Goal: Task Accomplishment & Management: Manage account settings

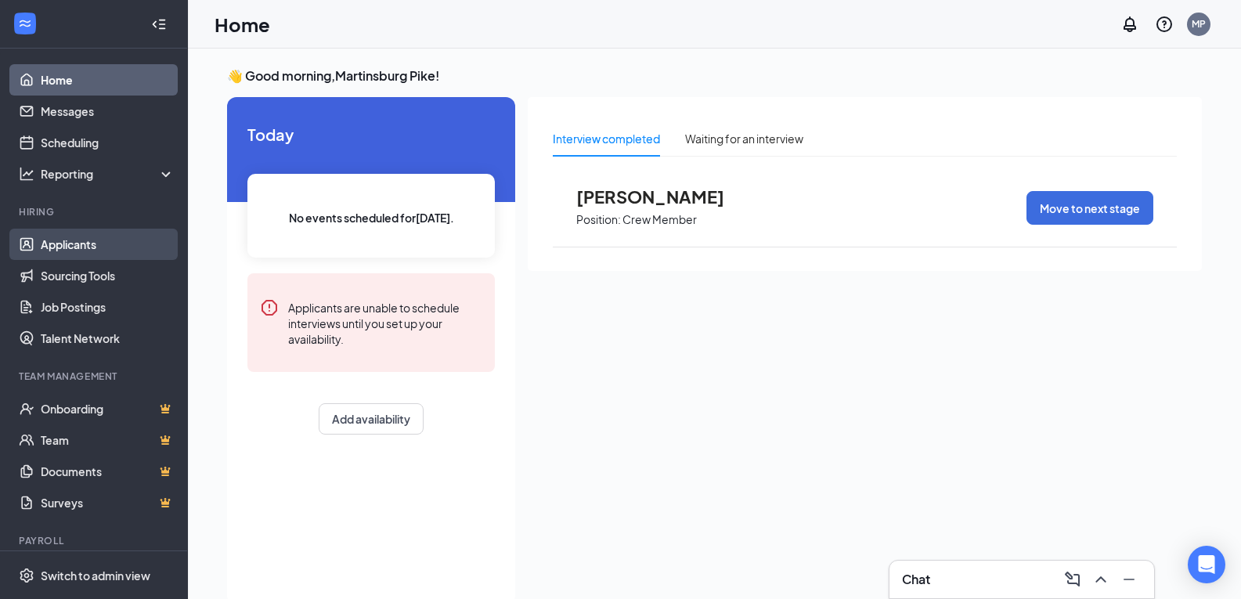
click at [57, 251] on link "Applicants" at bounding box center [108, 244] width 134 height 31
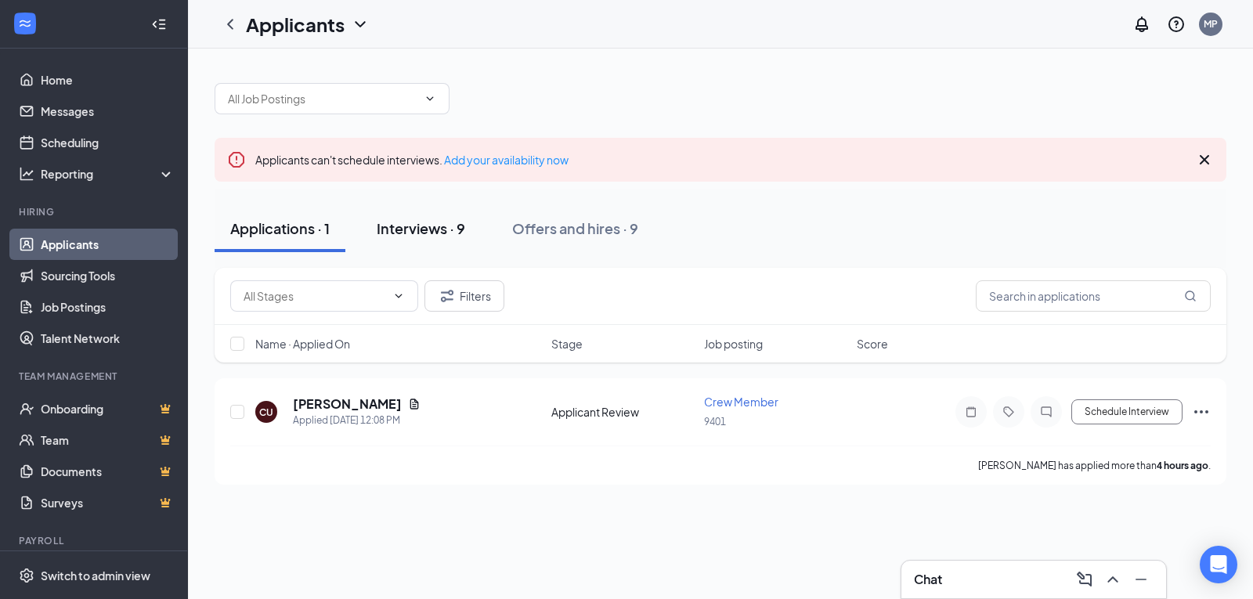
click at [395, 224] on div "Interviews · 9" at bounding box center [421, 228] width 88 height 20
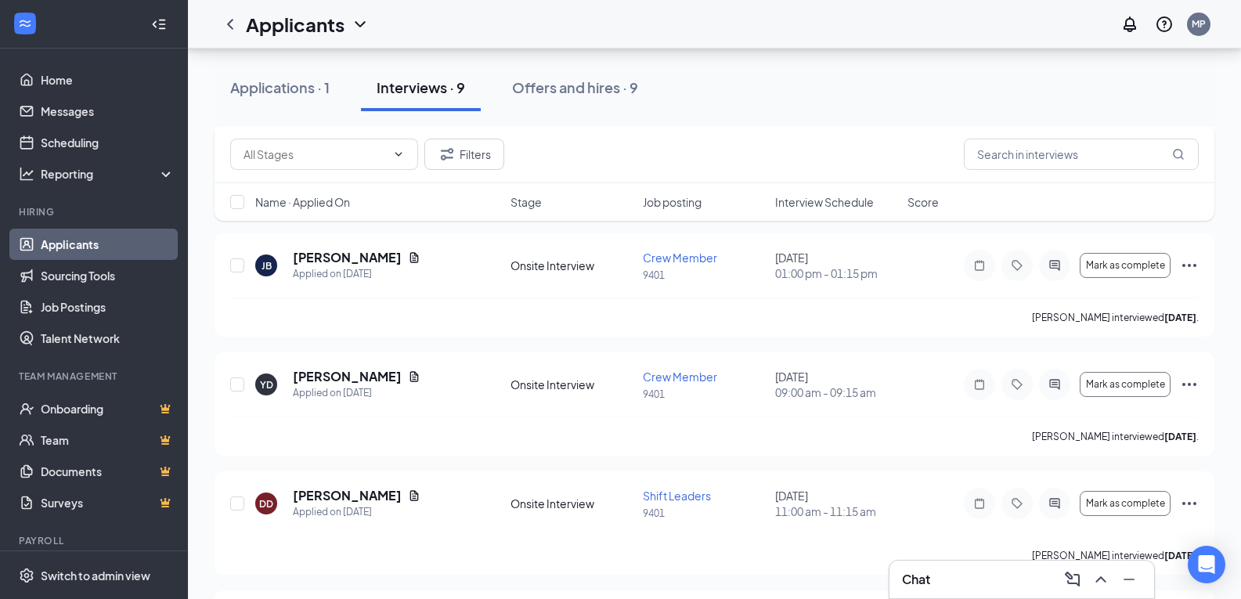
scroll to position [705, 0]
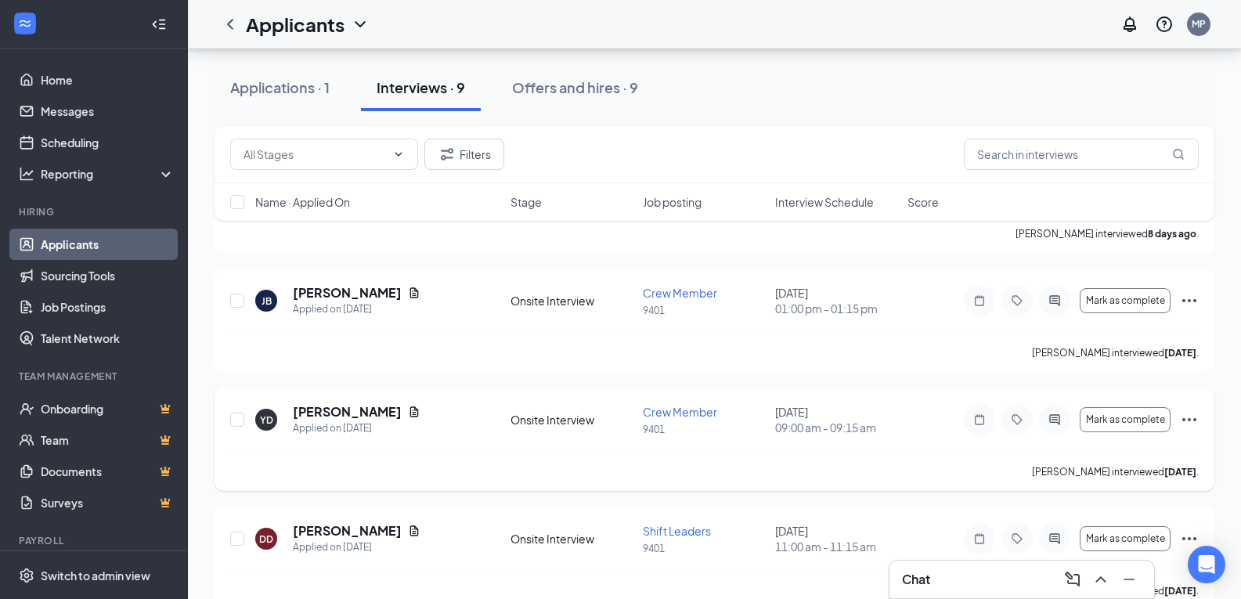
click at [1188, 414] on icon "Ellipses" at bounding box center [1189, 419] width 19 height 19
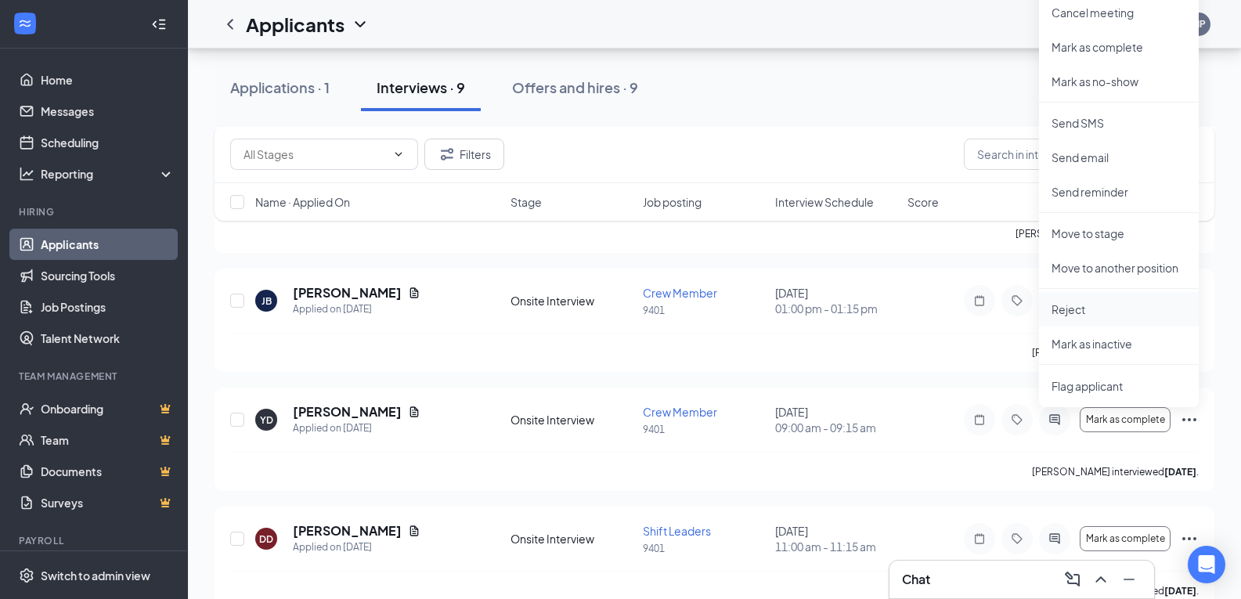
click at [1084, 311] on p "Reject" at bounding box center [1119, 309] width 135 height 16
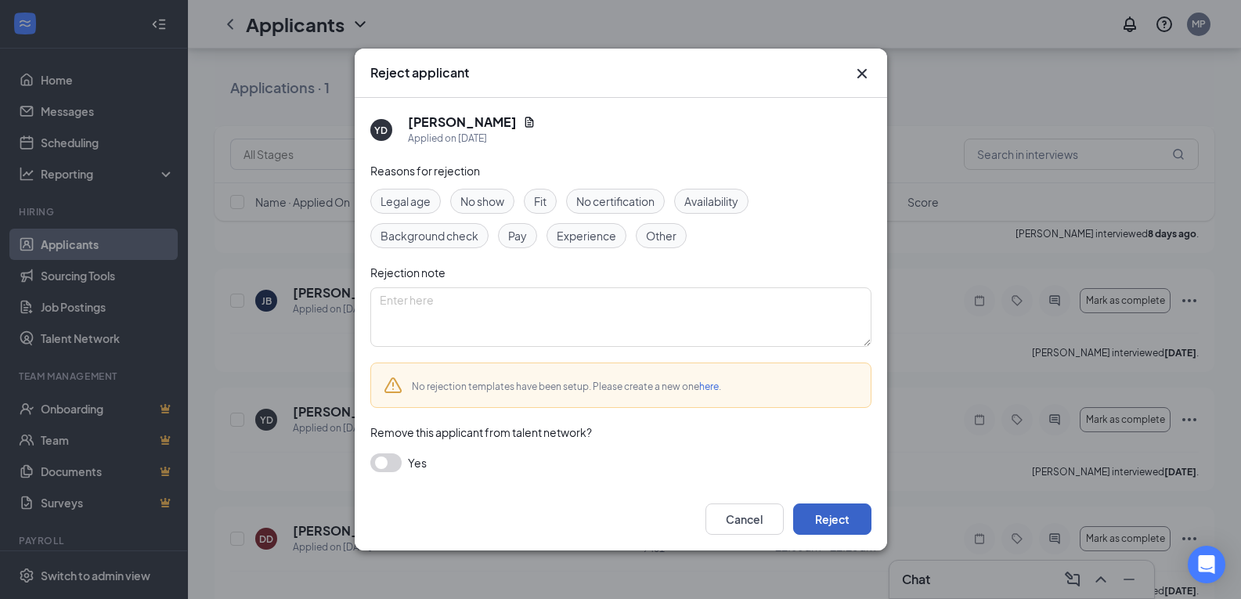
click at [843, 509] on button "Reject" at bounding box center [832, 519] width 78 height 31
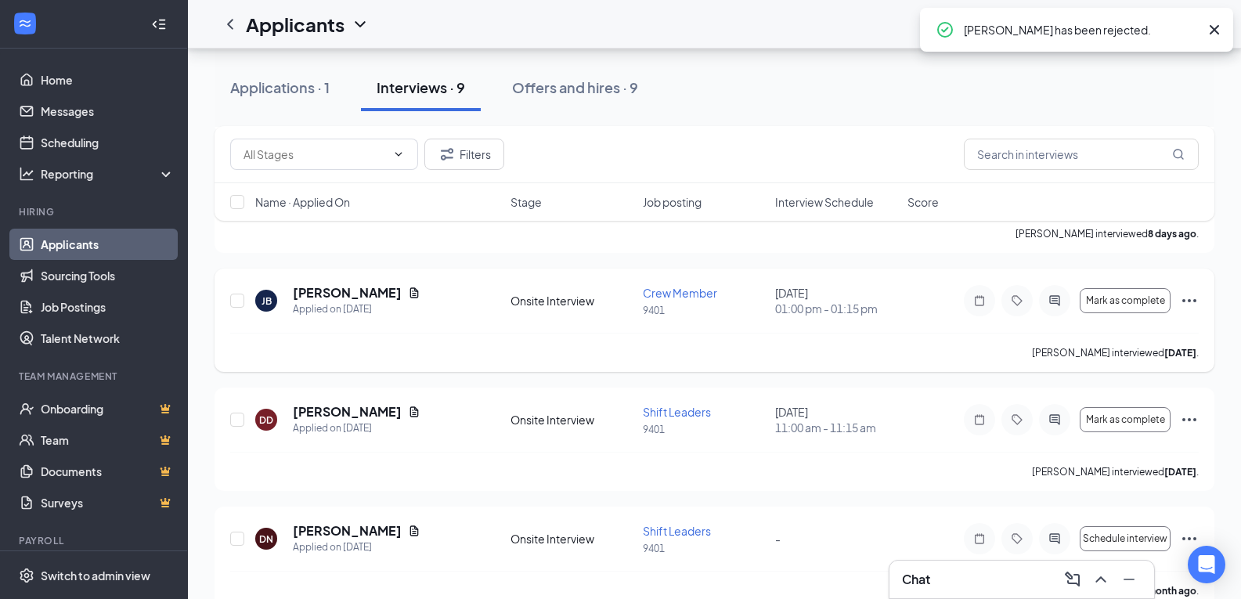
click at [1186, 298] on icon "Ellipses" at bounding box center [1189, 300] width 19 height 19
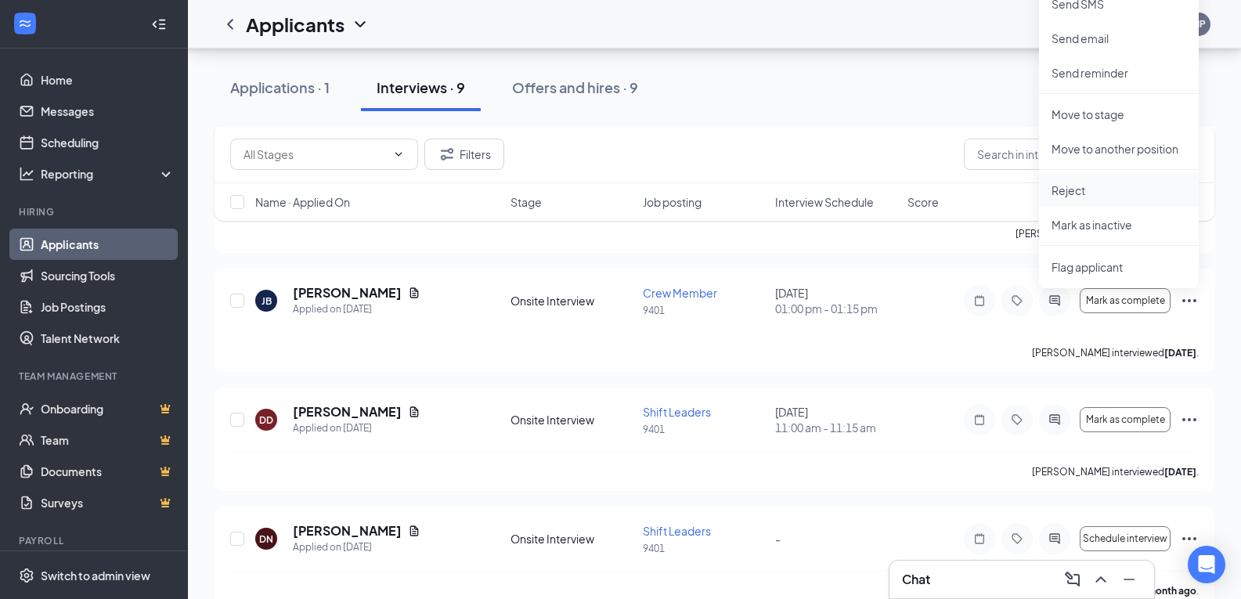
click at [1064, 193] on p "Reject" at bounding box center [1119, 190] width 135 height 16
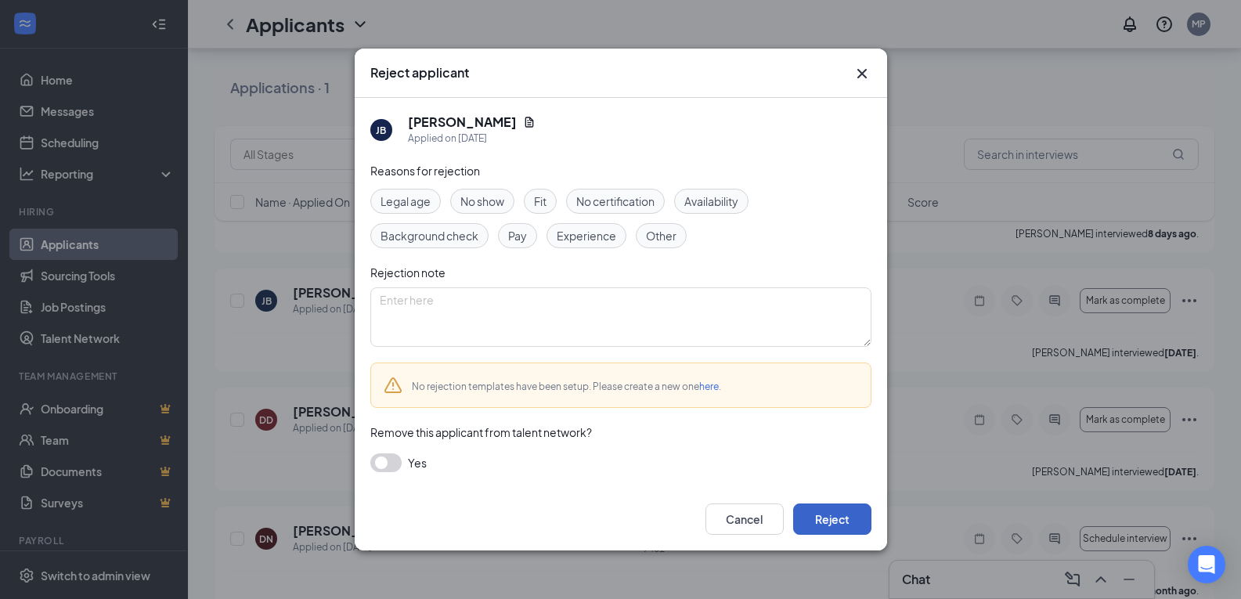
click at [844, 522] on button "Reject" at bounding box center [832, 519] width 78 height 31
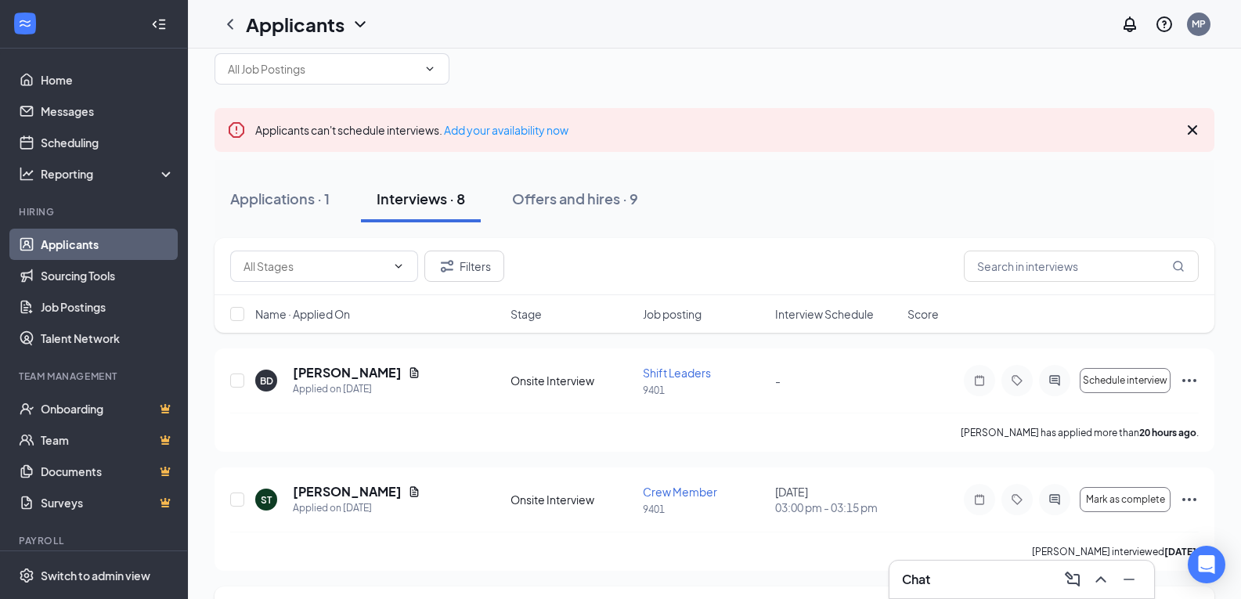
scroll to position [0, 0]
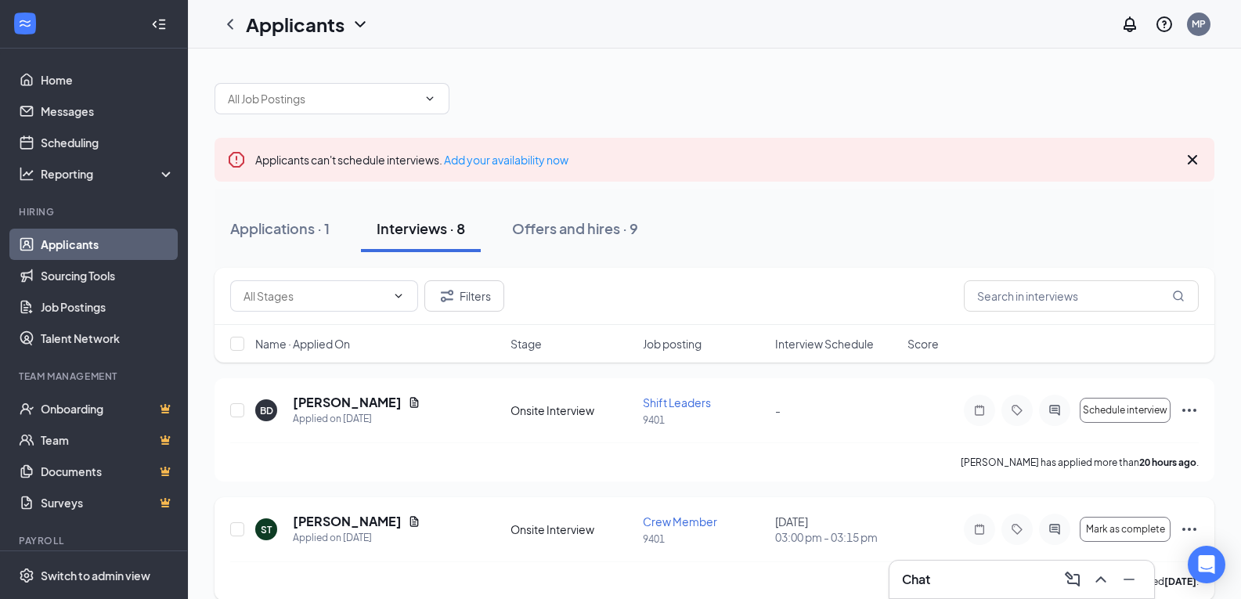
click at [1187, 526] on icon "Ellipses" at bounding box center [1189, 529] width 19 height 19
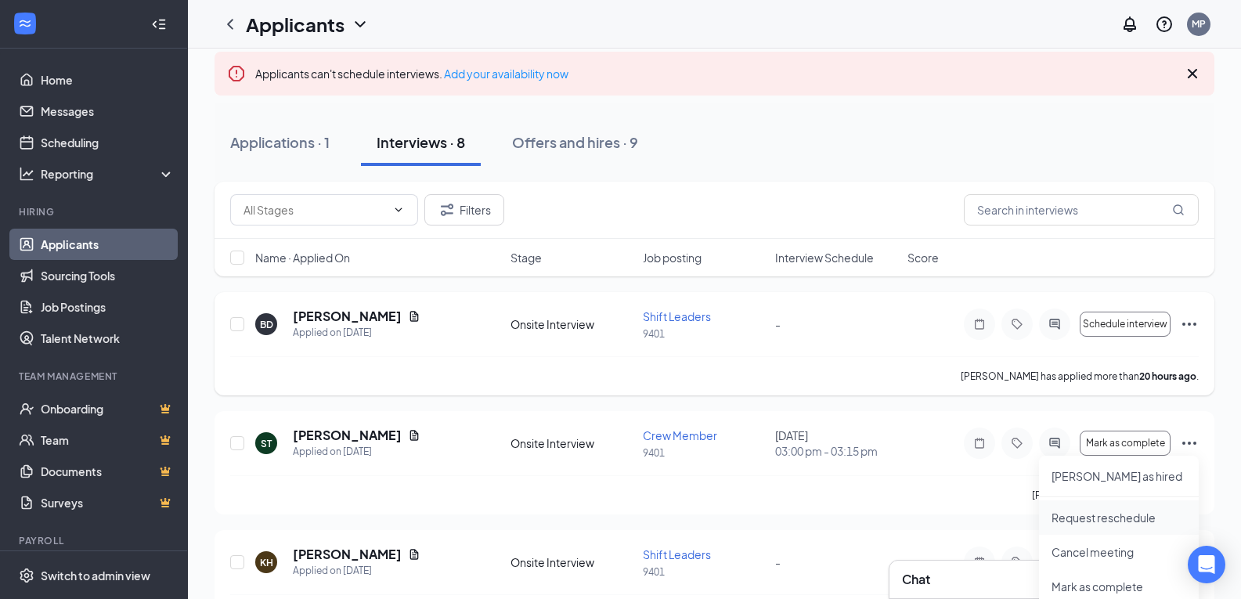
scroll to position [157, 0]
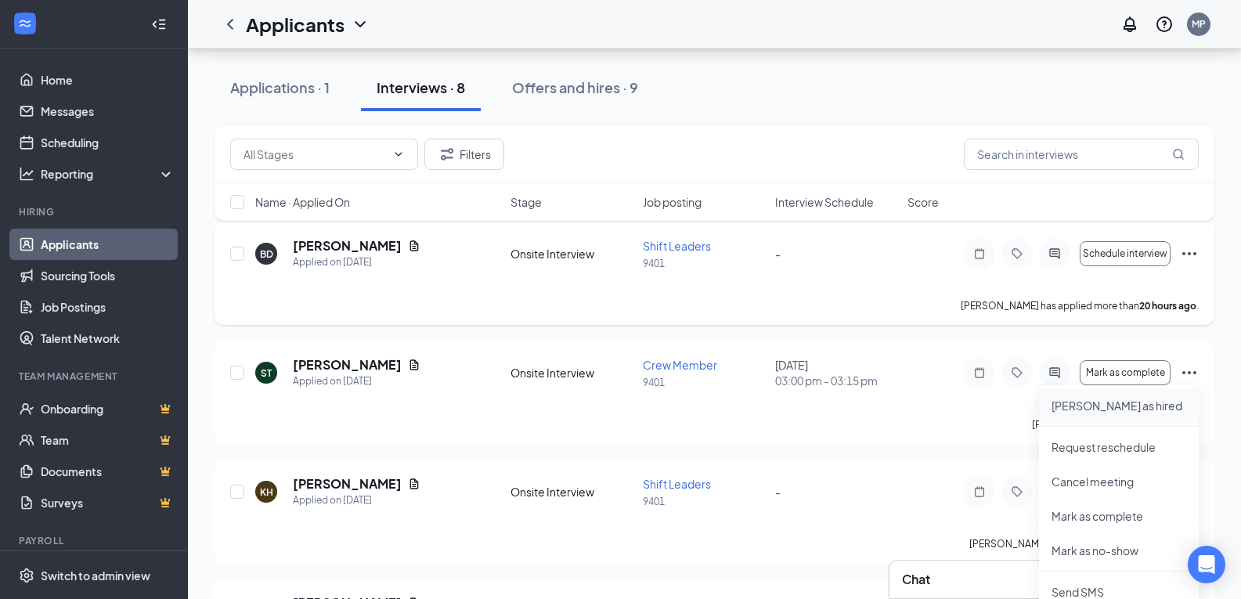
click at [1060, 404] on p "[PERSON_NAME] as hired" at bounding box center [1119, 406] width 135 height 16
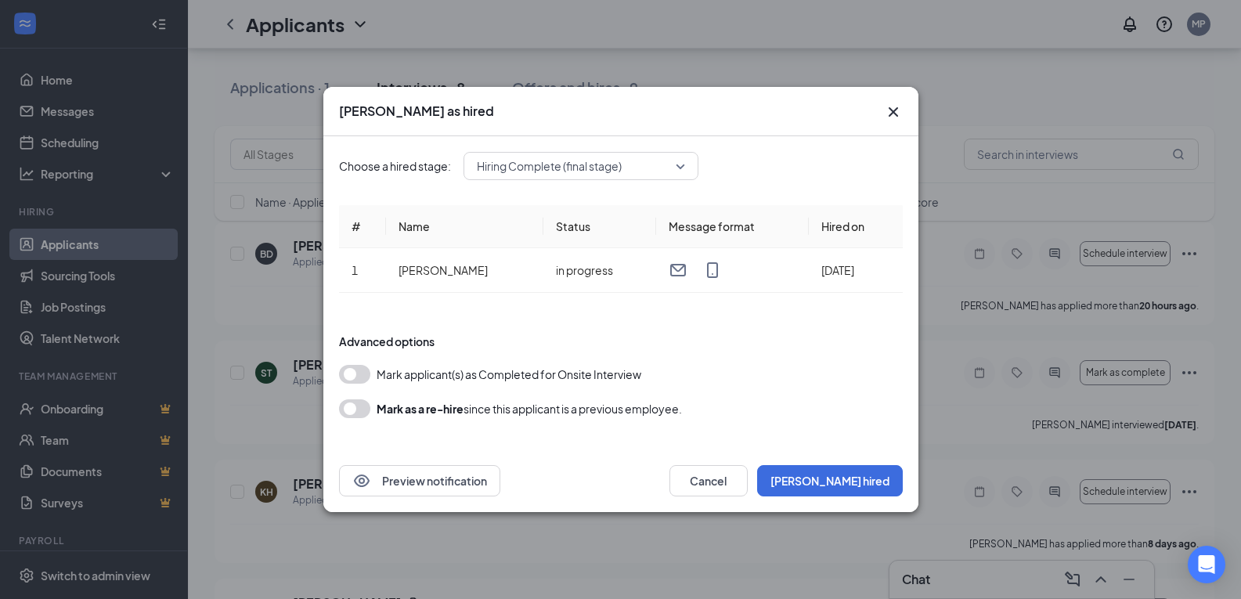
click at [352, 377] on button "button" at bounding box center [354, 374] width 31 height 19
click at [866, 482] on button "[PERSON_NAME] hired" at bounding box center [830, 480] width 146 height 31
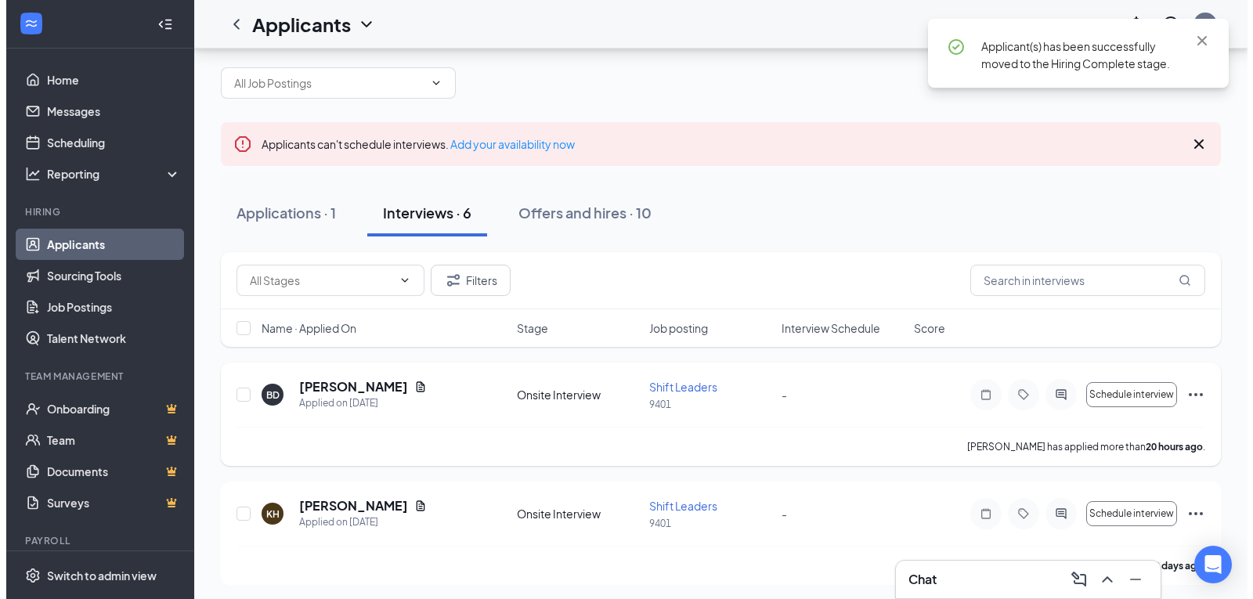
scroll to position [0, 0]
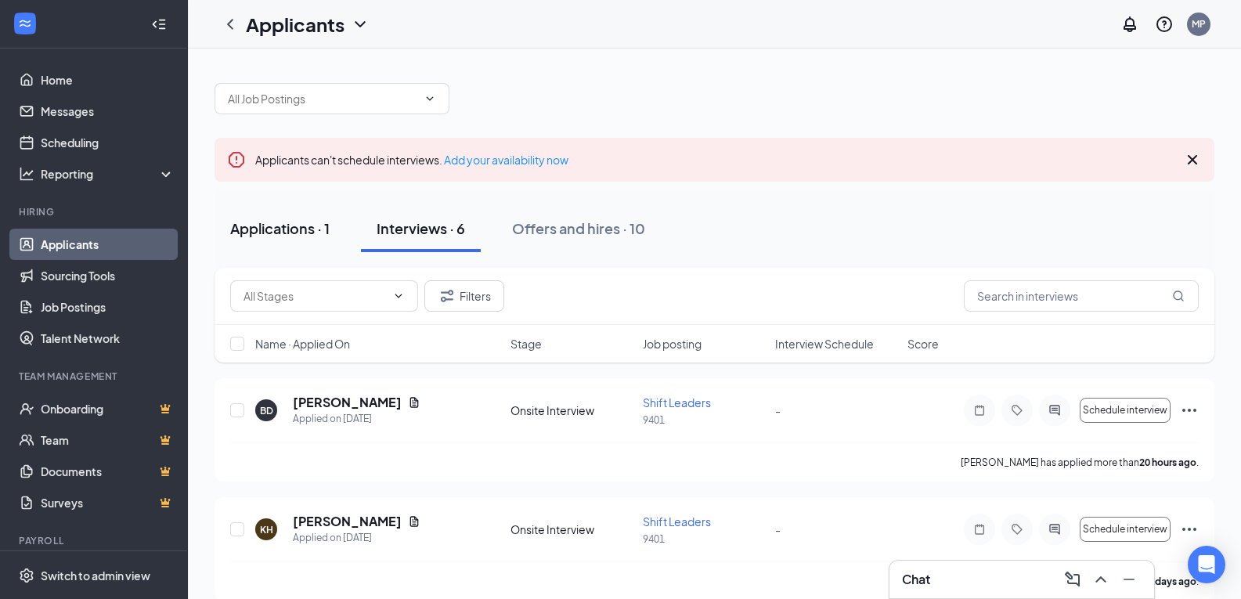
click at [281, 226] on div "Applications · 1" at bounding box center [279, 228] width 99 height 20
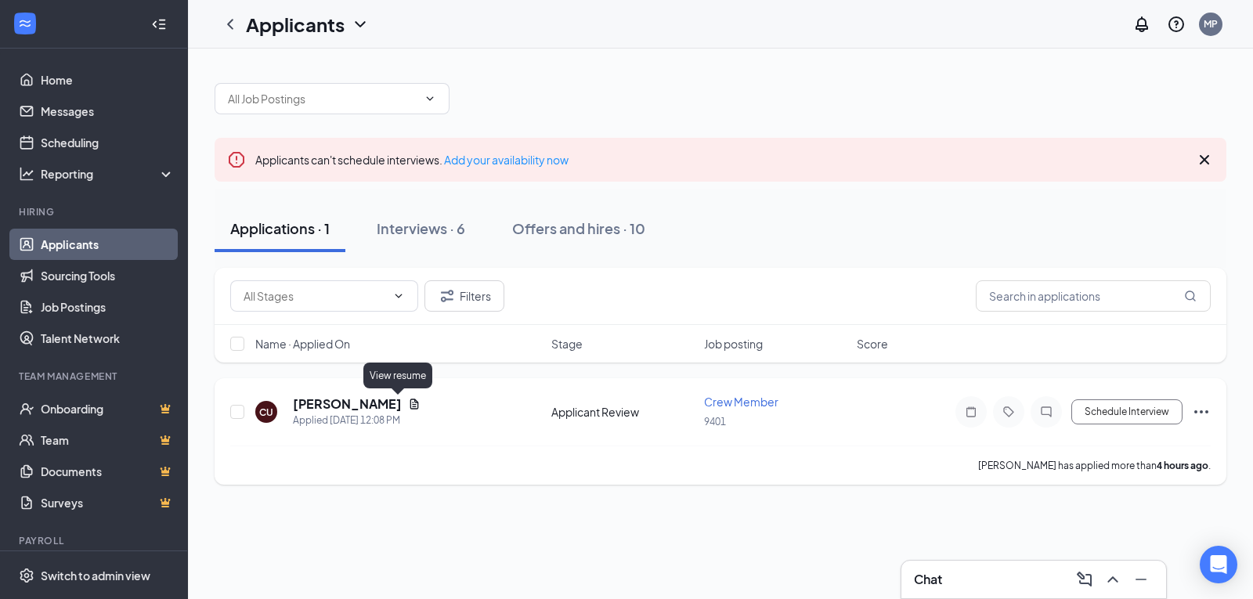
click at [410, 405] on icon "Document" at bounding box center [414, 404] width 9 height 10
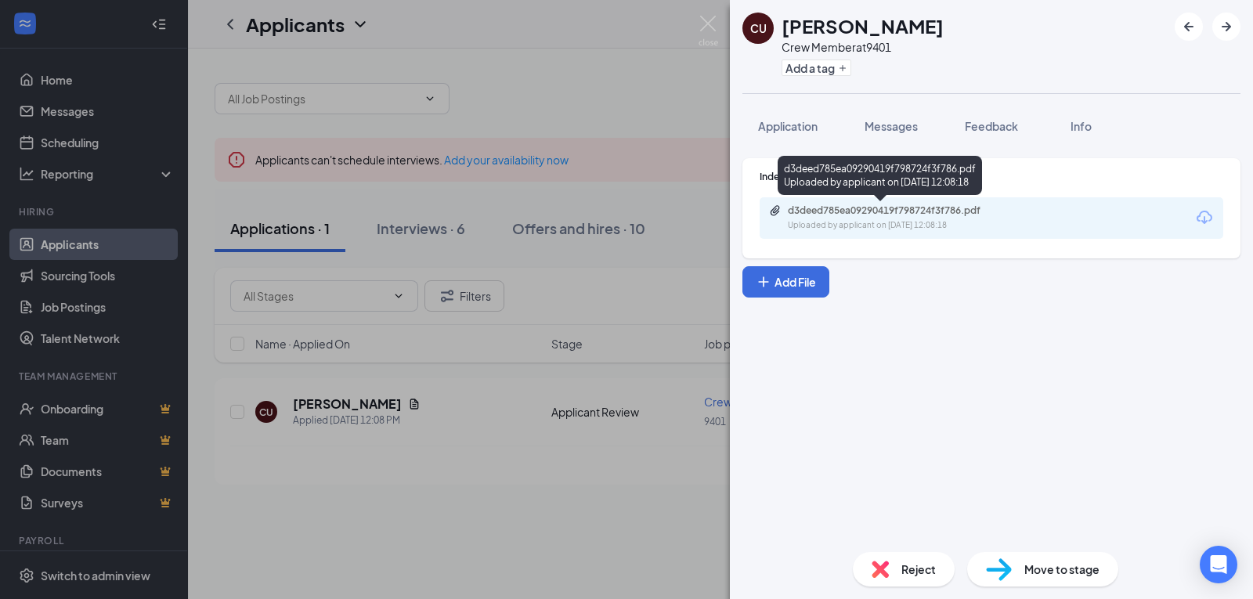
click at [930, 209] on div "d3deed785ea09290419f798724f3f786.pdf" at bounding box center [897, 210] width 219 height 13
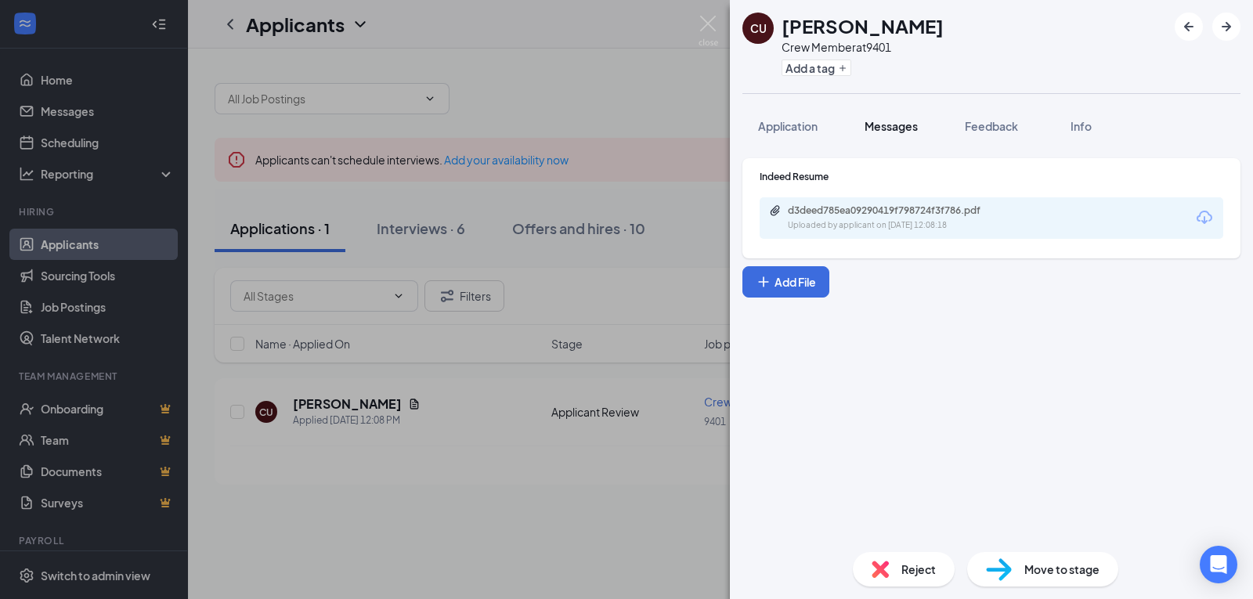
click at [888, 135] on button "Messages" at bounding box center [891, 125] width 85 height 39
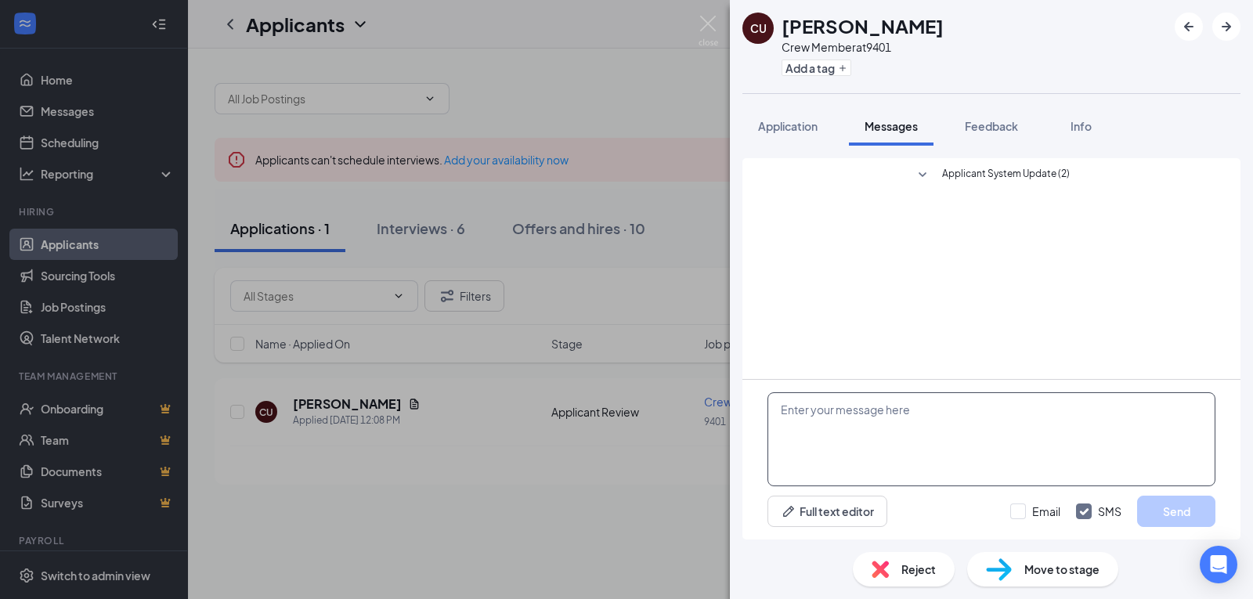
click at [935, 439] on textarea at bounding box center [991, 439] width 448 height 94
type textarea "hello when are you able to come in for an interview?"
click at [1161, 507] on button "Send" at bounding box center [1176, 511] width 78 height 31
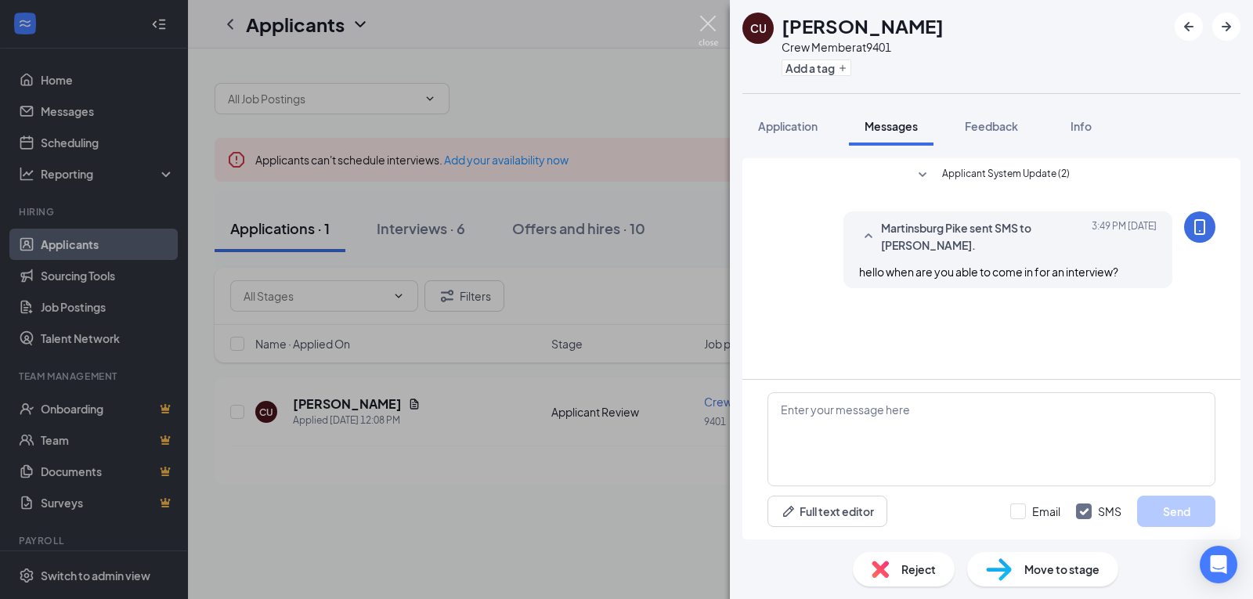
click at [715, 28] on img at bounding box center [709, 31] width 20 height 31
